Goal: Information Seeking & Learning: Check status

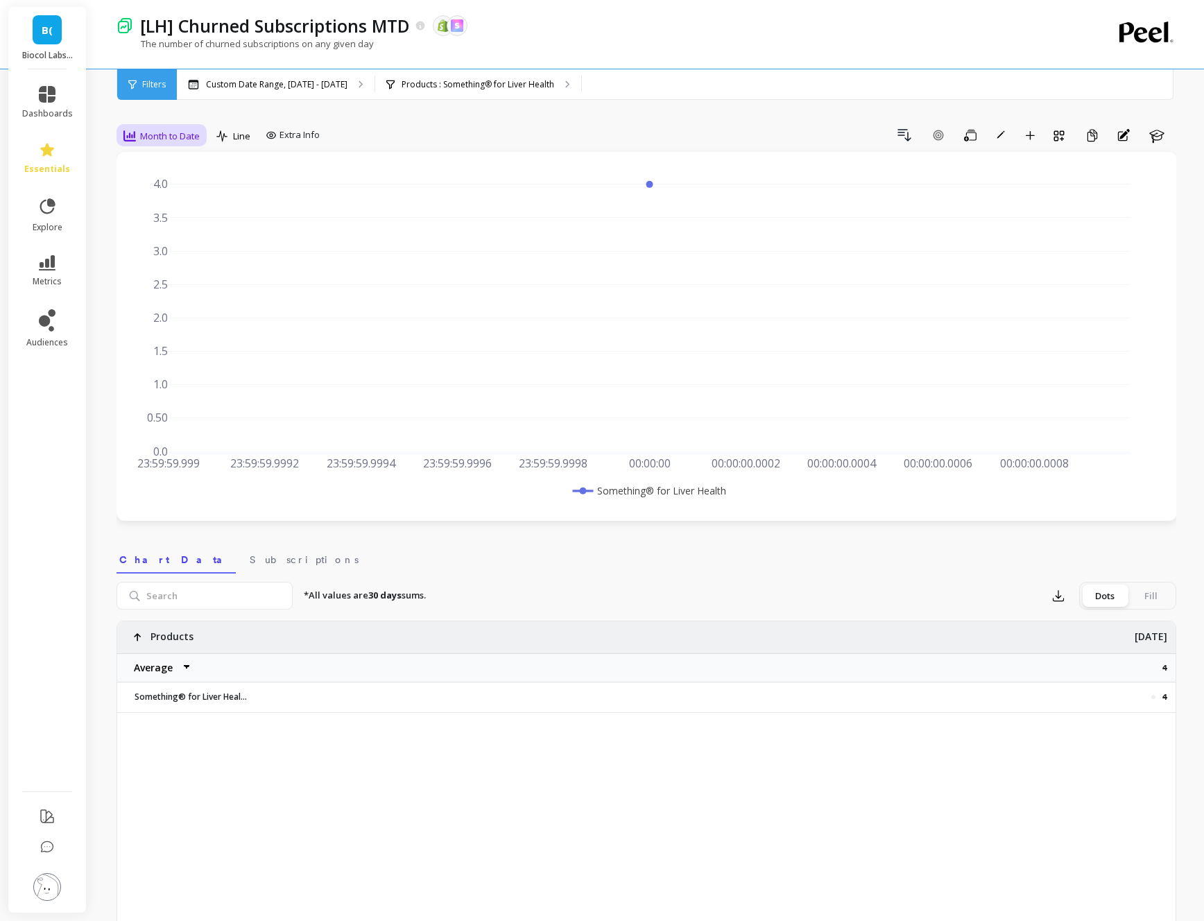
click at [175, 130] on span "Month to Date" at bounding box center [170, 136] width 60 height 13
click at [183, 197] on div "Daily" at bounding box center [167, 193] width 79 height 13
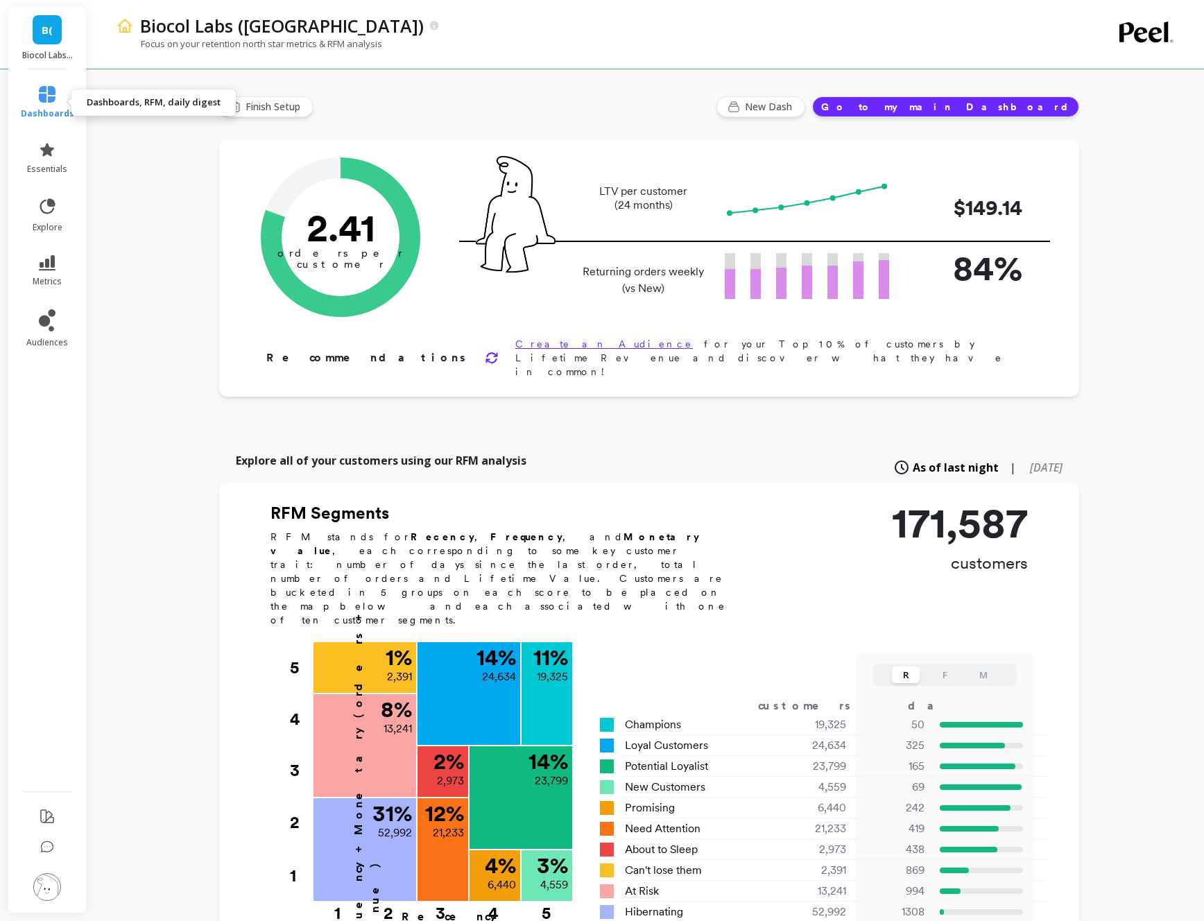
click at [48, 113] on span "dashboards" at bounding box center [47, 113] width 53 height 11
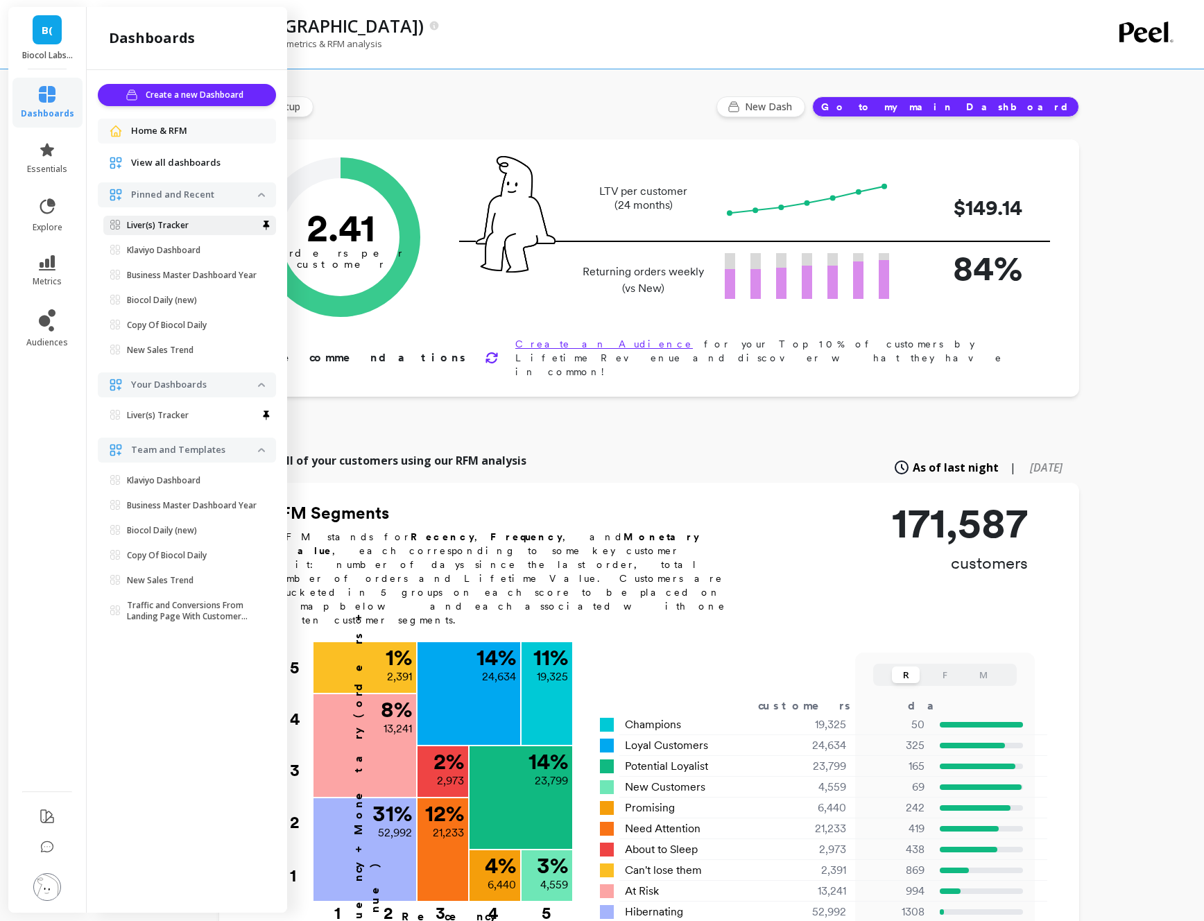
click at [169, 230] on p "Liver(s) Tracker" at bounding box center [158, 225] width 62 height 11
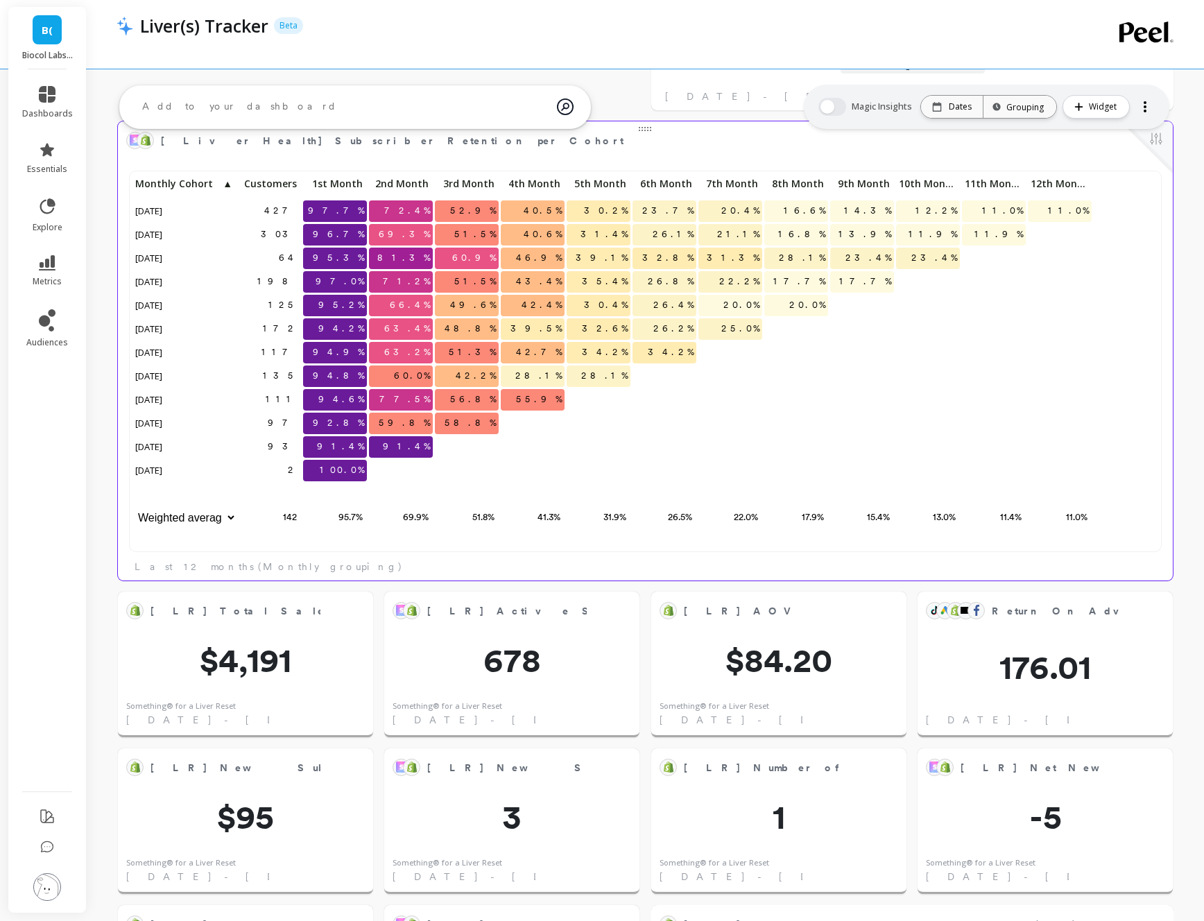
scroll to position [1280, 0]
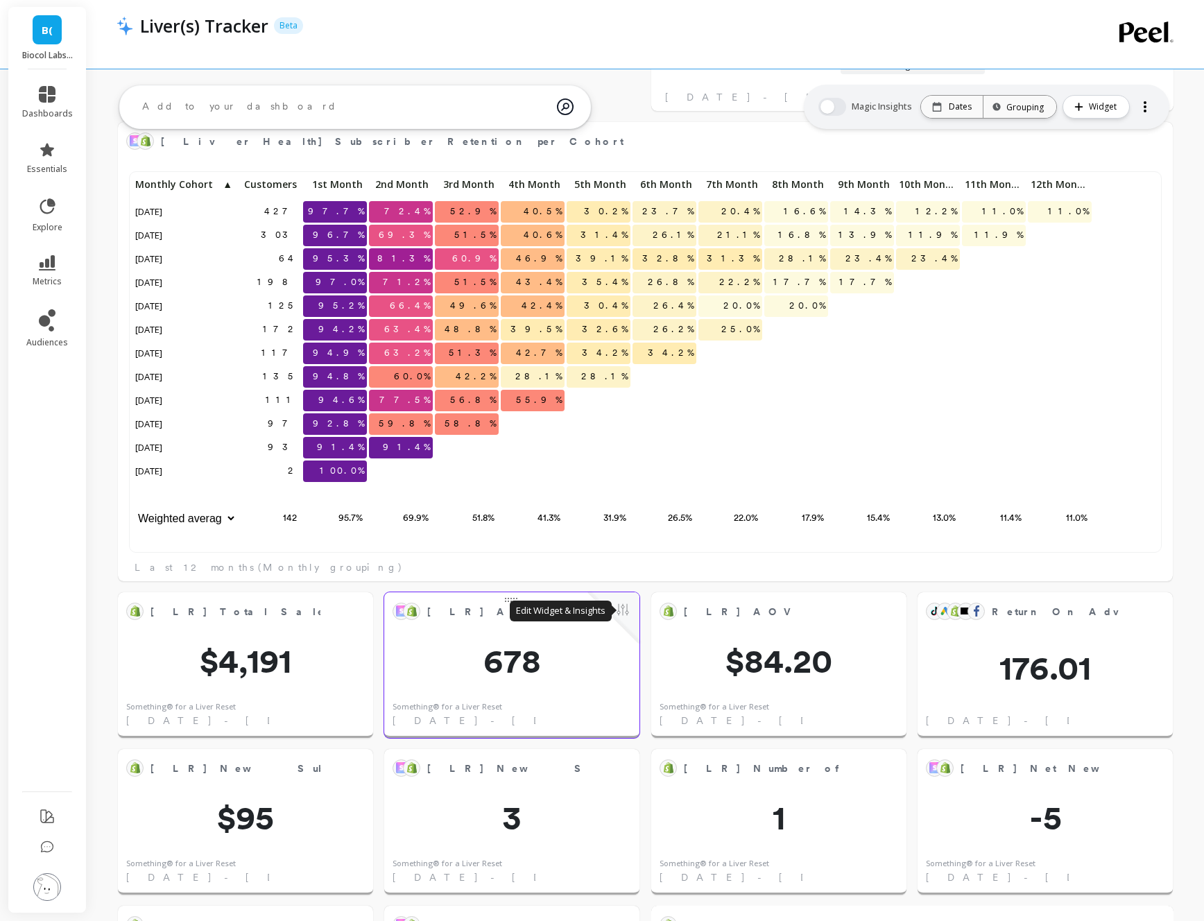
click at [626, 619] on button at bounding box center [623, 610] width 17 height 19
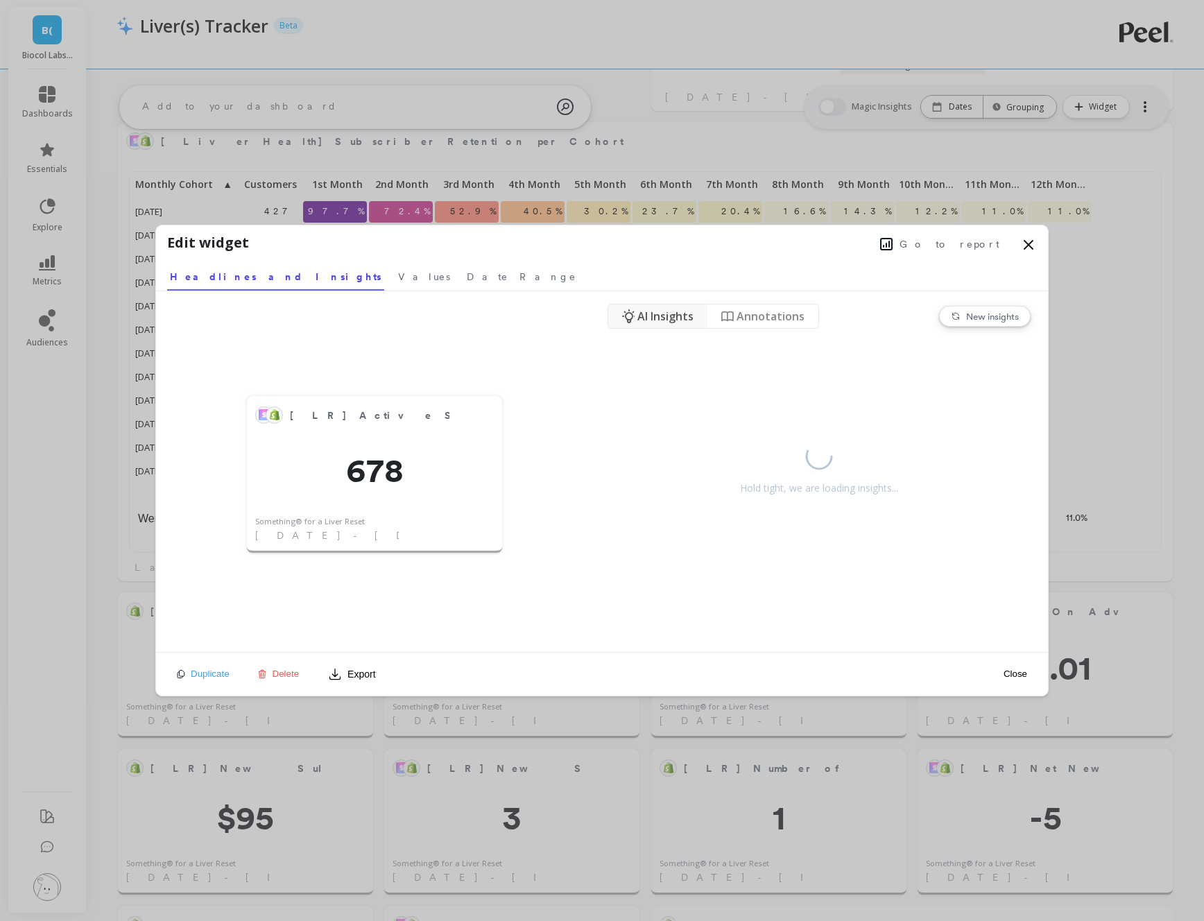
click at [1000, 235] on button "Go to report" at bounding box center [940, 244] width 128 height 18
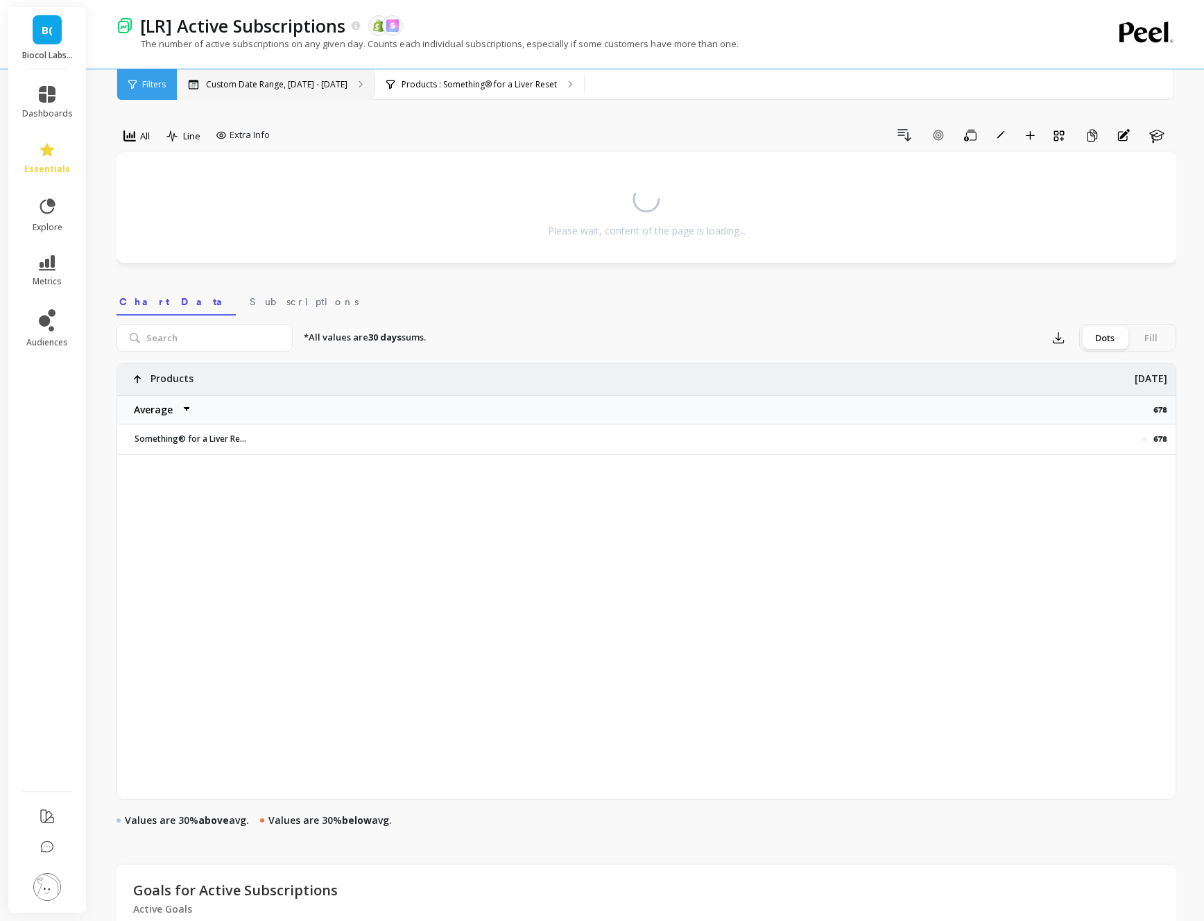
click at [339, 89] on div "Custom Date Range, [DATE] - [DATE]" at bounding box center [276, 84] width 198 height 31
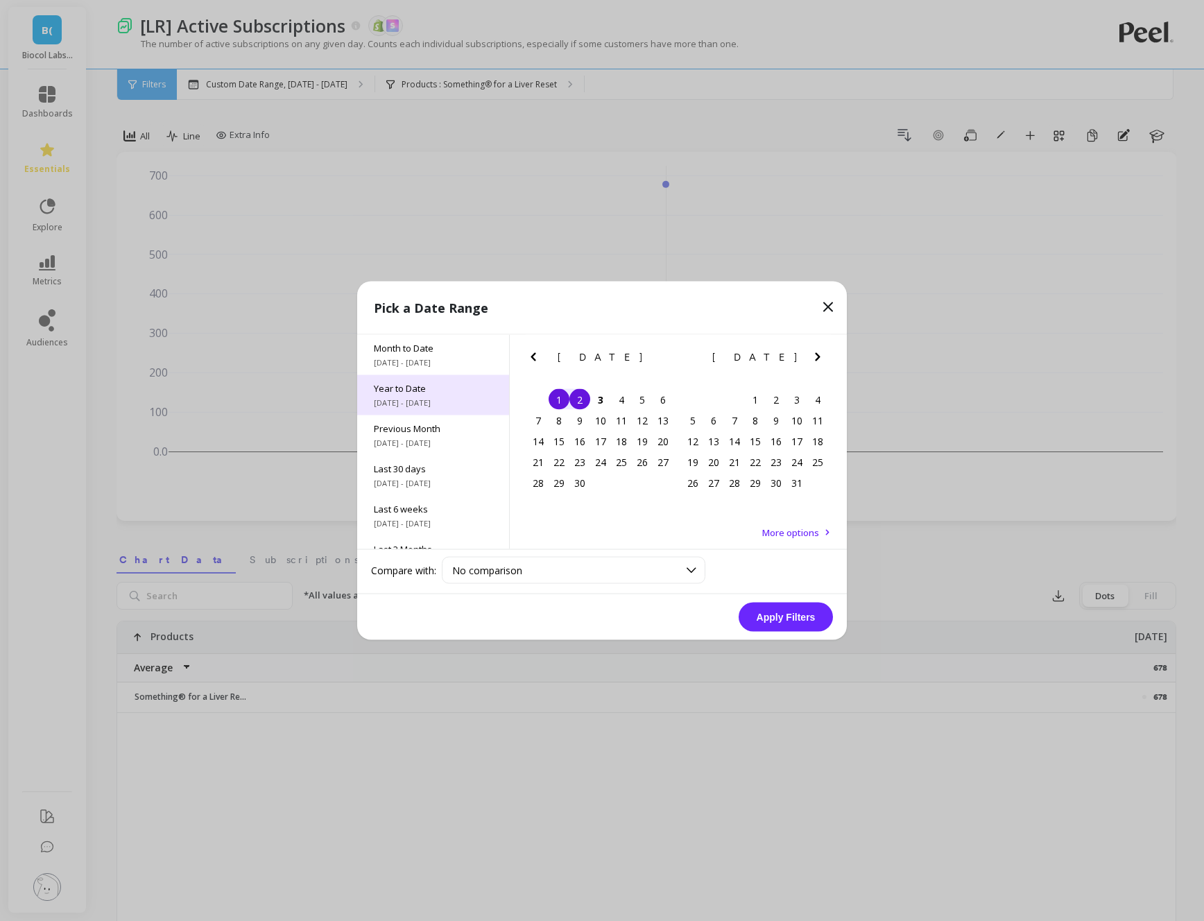
click at [428, 391] on span "Year to Date" at bounding box center [433, 388] width 119 height 12
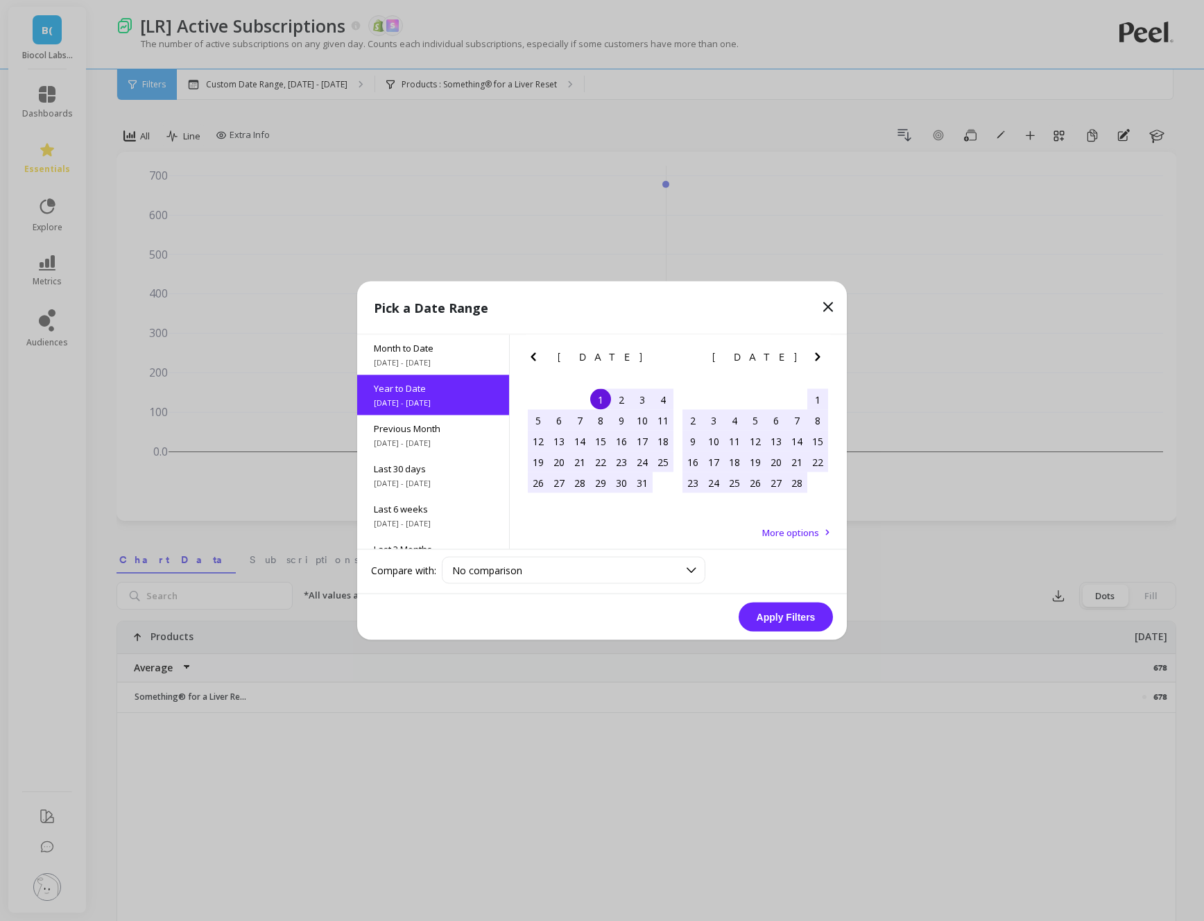
click at [769, 624] on button "Apply Filters" at bounding box center [786, 617] width 94 height 29
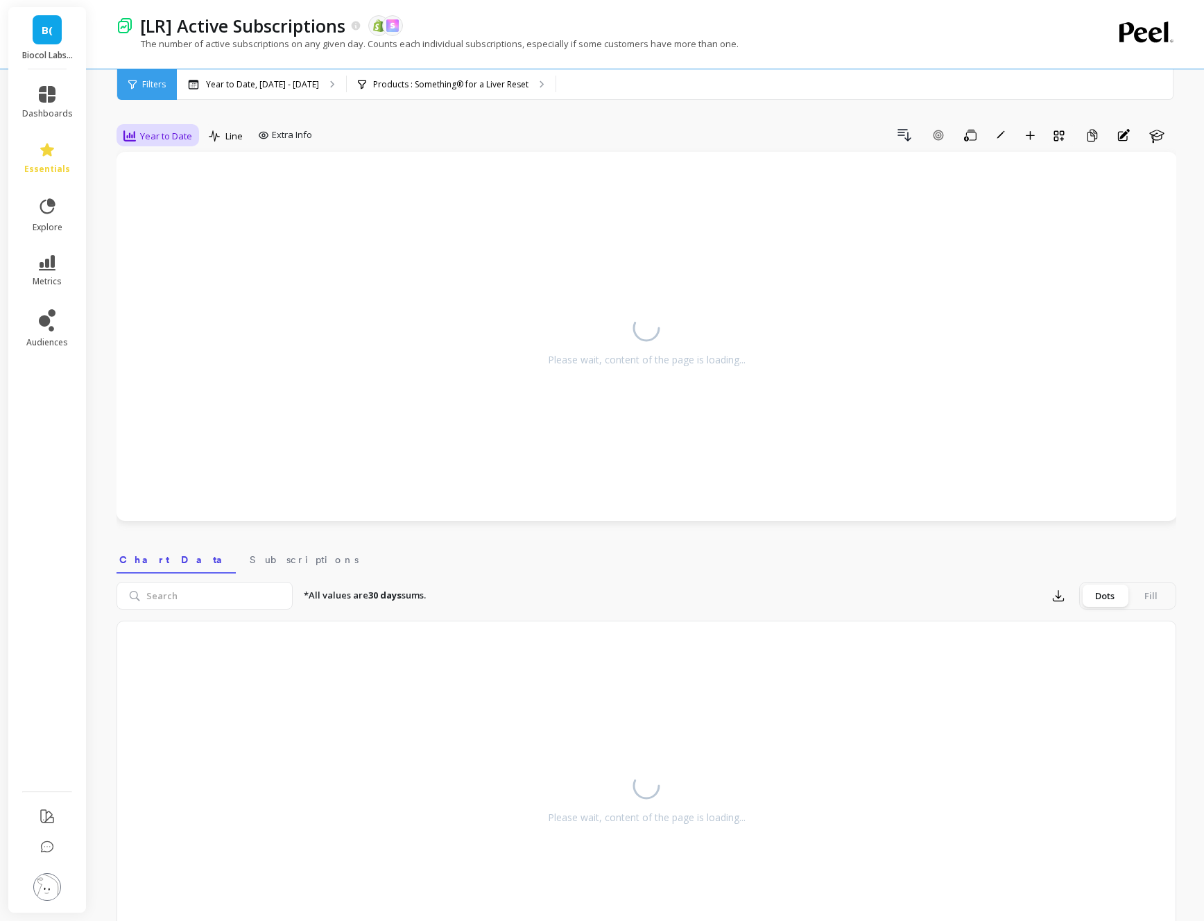
click at [166, 139] on span "Year to Date" at bounding box center [166, 136] width 52 height 13
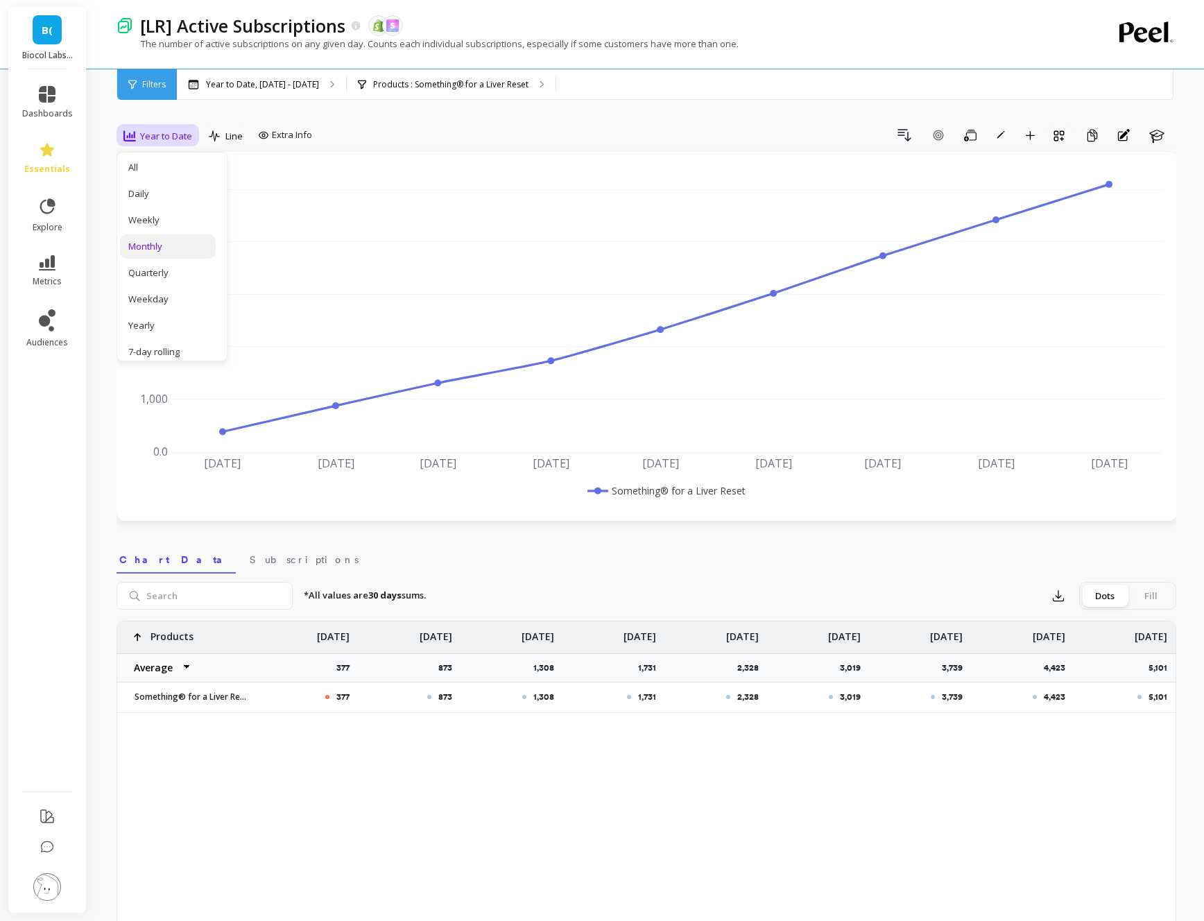
click at [151, 246] on div "Monthly" at bounding box center [167, 246] width 79 height 13
